Goal: Find contact information: Find contact information

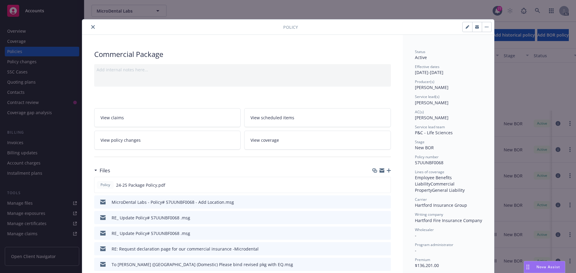
scroll to position [90, 0]
drag, startPoint x: 90, startPoint y: 27, endPoint x: 118, endPoint y: 29, distance: 28.3
click at [91, 27] on icon "close" at bounding box center [93, 27] width 4 height 4
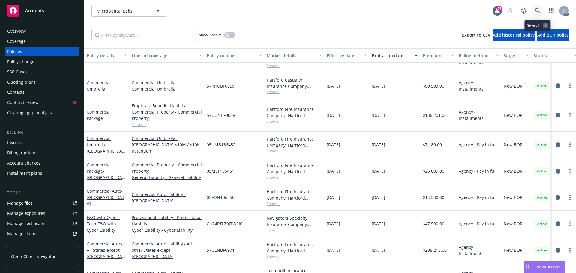
click at [535, 10] on icon at bounding box center [536, 10] width 5 height 5
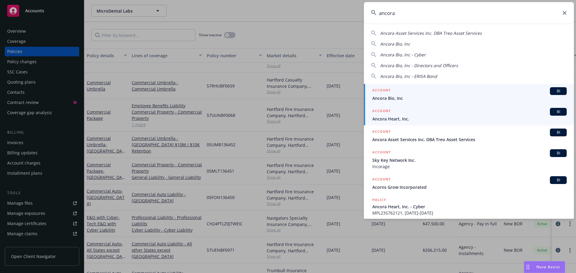
type input "ancora"
click at [385, 115] on div "ACCOUNT BI" at bounding box center [469, 112] width 194 height 8
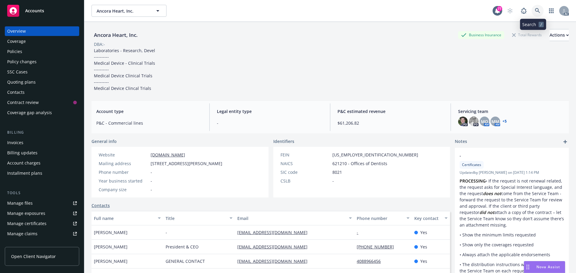
click at [534, 10] on icon at bounding box center [536, 10] width 5 height 5
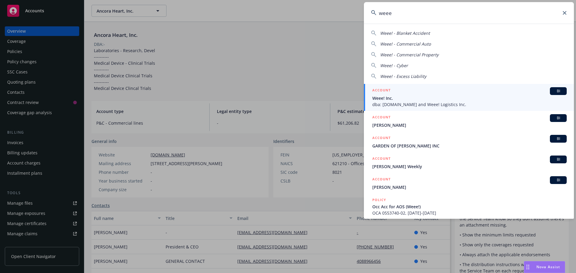
type input "weee"
click at [403, 94] on div "ACCOUNT BI" at bounding box center [469, 91] width 194 height 8
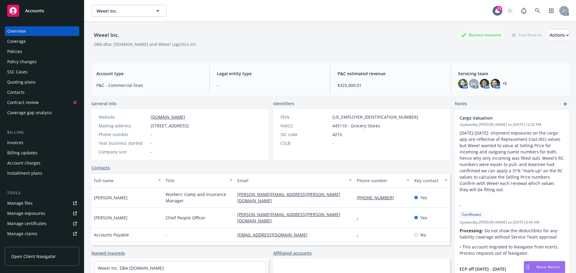
drag, startPoint x: 133, startPoint y: 197, endPoint x: 94, endPoint y: 197, distance: 39.0
click at [94, 197] on div "[PERSON_NAME]" at bounding box center [127, 198] width 72 height 20
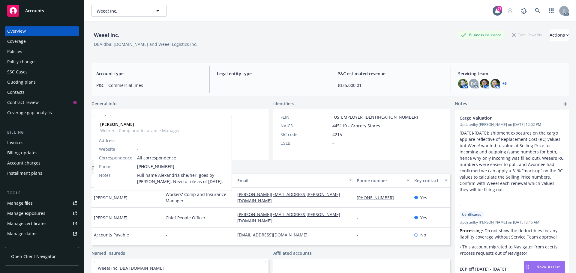
copy span "[PERSON_NAME]"
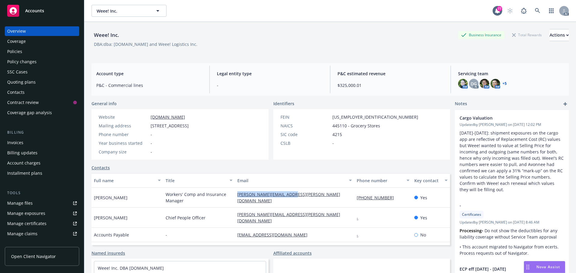
drag, startPoint x: 296, startPoint y: 198, endPoint x: 234, endPoint y: 198, distance: 62.4
click at [235, 198] on div "[PERSON_NAME][EMAIL_ADDRESS][PERSON_NAME][DOMAIN_NAME]" at bounding box center [294, 198] width 119 height 20
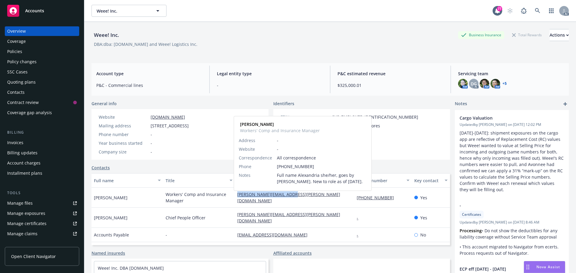
copy link "[PERSON_NAME][EMAIL_ADDRESS][PERSON_NAME][DOMAIN_NAME]"
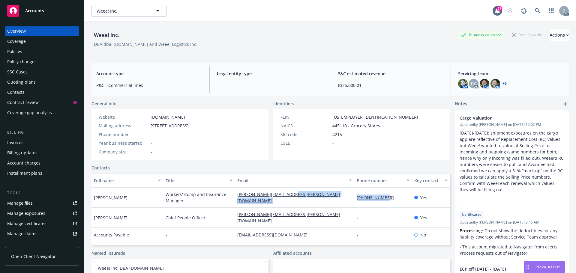
drag, startPoint x: 380, startPoint y: 198, endPoint x: 337, endPoint y: 198, distance: 43.2
click at [337, 198] on div "[PERSON_NAME] Workers' Comp and Insurance Manager [PERSON_NAME][EMAIL_ADDRESS][…" at bounding box center [270, 198] width 358 height 20
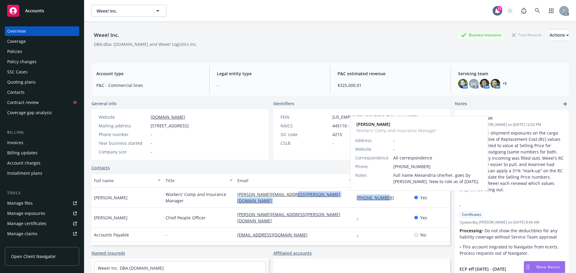
copy div "[PHONE_NUMBER]"
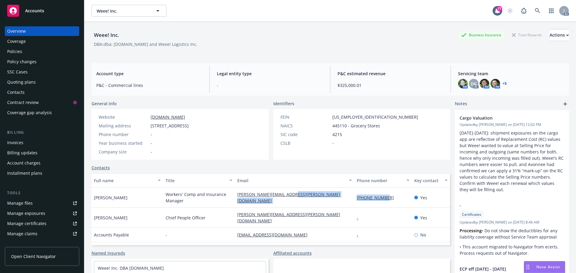
click at [16, 50] on div "Policies" at bounding box center [14, 52] width 15 height 10
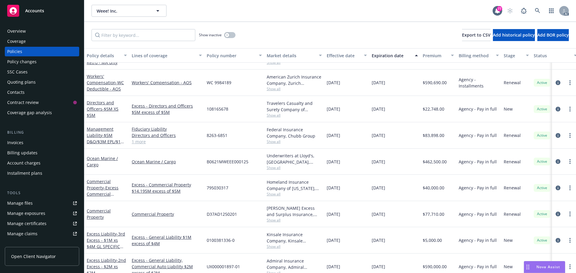
scroll to position [30, 0]
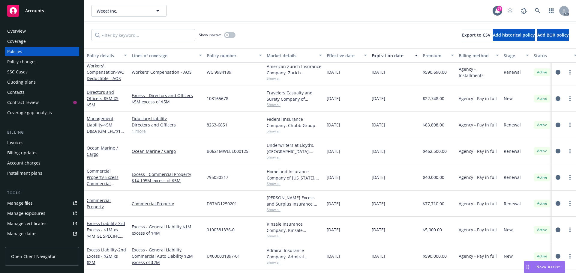
click at [141, 131] on link "1 more" at bounding box center [167, 131] width 70 height 6
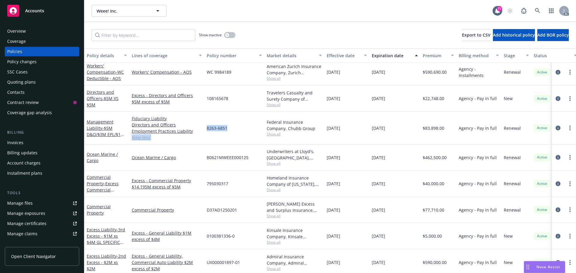
drag, startPoint x: 228, startPoint y: 127, endPoint x: 204, endPoint y: 129, distance: 24.6
click at [204, 129] on div "Management Liability - $5M D&O/$3M EPL/$1M Fiduciary/ Fiduciary Liability Direc…" at bounding box center [373, 128] width 579 height 33
drag, startPoint x: 209, startPoint y: 128, endPoint x: 238, endPoint y: 116, distance: 31.3
click at [238, 116] on div "8263-6851" at bounding box center [234, 128] width 60 height 33
drag, startPoint x: 232, startPoint y: 129, endPoint x: 206, endPoint y: 129, distance: 25.8
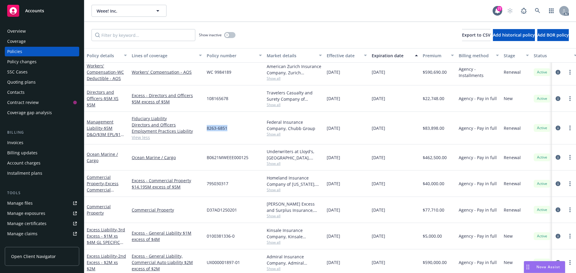
click at [206, 129] on div "8263-6851" at bounding box center [234, 128] width 60 height 33
copy span "8263-6851"
click at [270, 134] on span "Show all" at bounding box center [293, 134] width 55 height 5
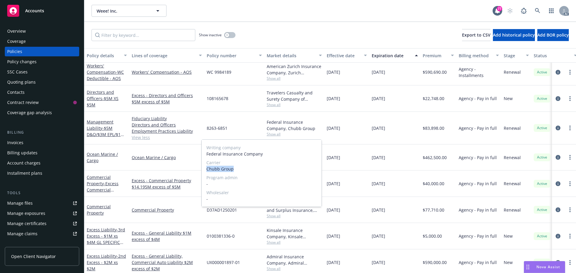
drag, startPoint x: 235, startPoint y: 169, endPoint x: 207, endPoint y: 169, distance: 28.5
click at [207, 169] on span "Chubb Group" at bounding box center [261, 169] width 110 height 6
copy span "Chubb Group"
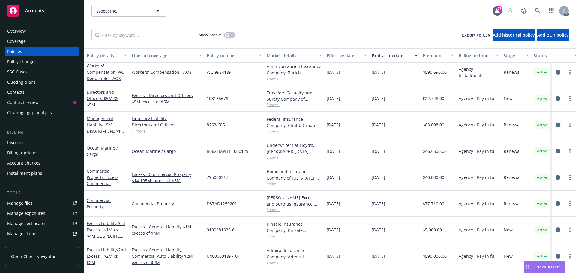
click at [555, 124] on icon "circleInformation" at bounding box center [557, 125] width 5 height 5
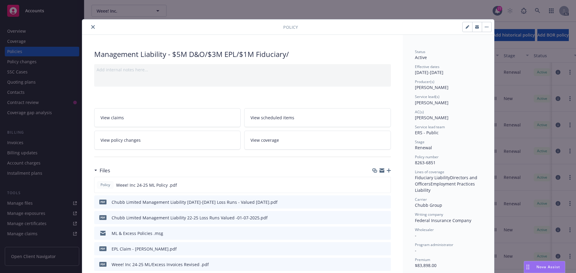
click at [92, 26] on icon "close" at bounding box center [93, 27] width 4 height 4
